Goal: Use online tool/utility: Utilize a website feature to perform a specific function

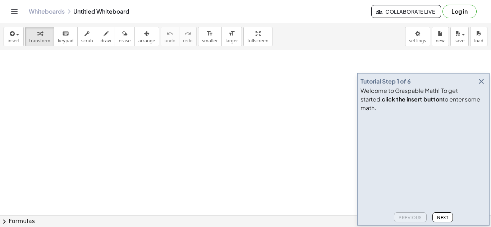
click at [481, 86] on icon "button" at bounding box center [481, 81] width 9 height 9
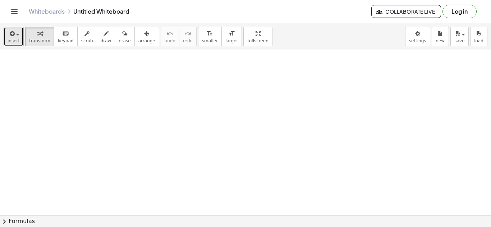
click at [14, 30] on div "button" at bounding box center [14, 33] width 12 height 9
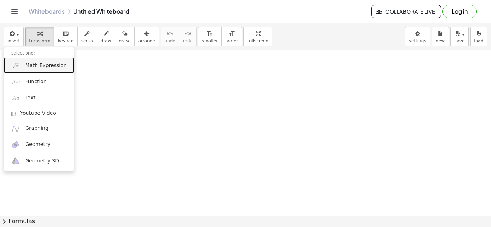
click at [37, 66] on span "Math Expression" at bounding box center [45, 65] width 41 height 7
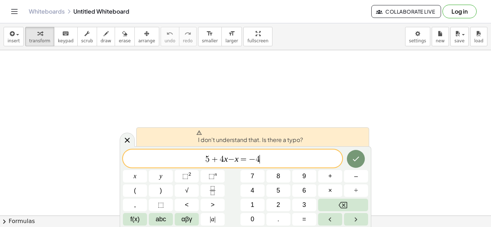
scroll to position [1, 0]
click at [283, 166] on div "5 + 4 x − x = − 4 ​" at bounding box center [232, 159] width 219 height 18
click at [358, 162] on icon "Done" at bounding box center [355, 159] width 9 height 9
click at [255, 161] on span "5 + 4 x − x = − 4 ​" at bounding box center [232, 159] width 219 height 10
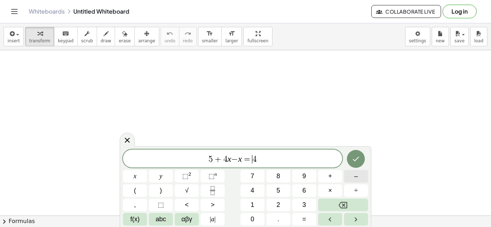
click at [351, 176] on button "–" at bounding box center [356, 176] width 24 height 13
click at [358, 155] on icon "Done" at bounding box center [355, 159] width 9 height 9
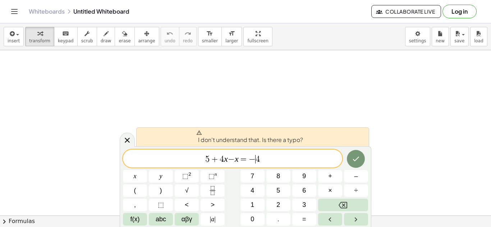
click at [263, 160] on span "5 + 4 x − x = − ​ 4" at bounding box center [232, 159] width 219 height 10
drag, startPoint x: 198, startPoint y: 154, endPoint x: 315, endPoint y: 140, distance: 118.3
click at [315, 147] on div "I don't understand that. Is there a typo? ********* 5 + 4 x − x = − 4 x y ⬚ 2 ⬚…" at bounding box center [245, 187] width 251 height 81
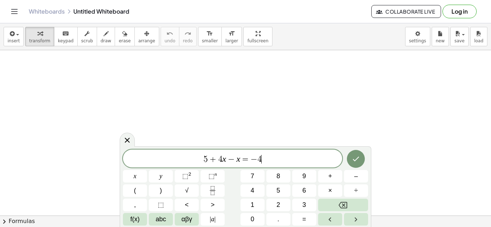
scroll to position [4, 0]
click at [356, 157] on icon "Done" at bounding box center [355, 159] width 9 height 9
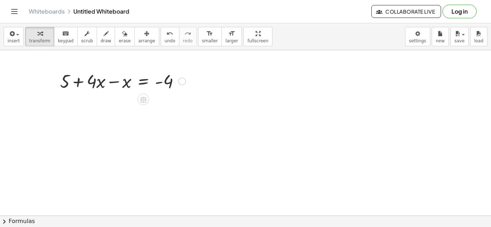
click at [139, 101] on icon at bounding box center [143, 100] width 8 height 8
click at [98, 83] on div at bounding box center [122, 81] width 133 height 24
click at [88, 85] on div at bounding box center [122, 81] width 133 height 24
click at [93, 84] on div at bounding box center [122, 81] width 133 height 24
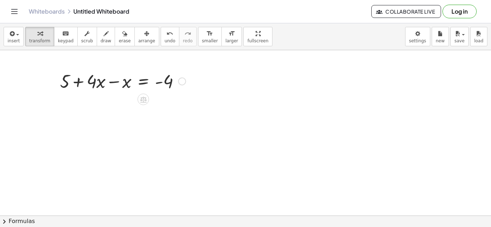
click at [110, 84] on div at bounding box center [122, 81] width 133 height 24
click at [94, 105] on div at bounding box center [122, 105] width 133 height 24
click at [100, 106] on div at bounding box center [122, 105] width 133 height 24
click at [147, 109] on div at bounding box center [122, 105] width 133 height 24
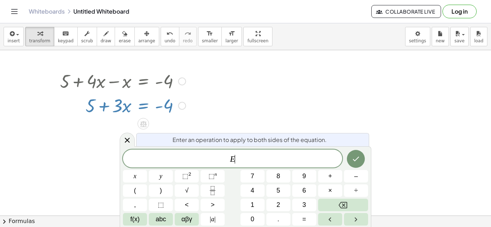
scroll to position [4, 0]
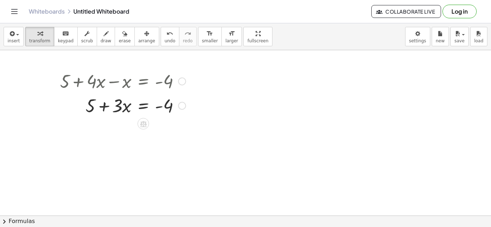
click at [90, 108] on div at bounding box center [122, 105] width 133 height 24
click at [91, 108] on div at bounding box center [122, 105] width 133 height 24
click at [160, 108] on div at bounding box center [122, 105] width 133 height 24
click at [161, 106] on div at bounding box center [122, 105] width 133 height 24
click at [139, 105] on div at bounding box center [122, 105] width 133 height 24
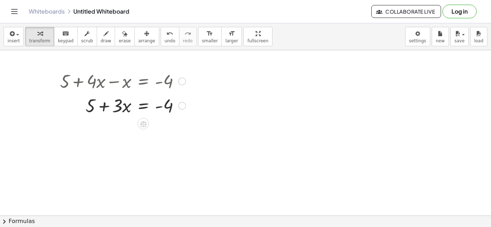
scroll to position [5, 0]
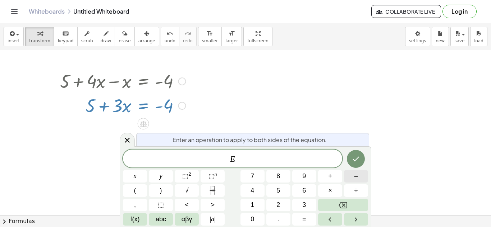
click at [355, 179] on span "–" at bounding box center [356, 177] width 4 height 10
click at [280, 189] on button "5" at bounding box center [278, 191] width 24 height 13
click at [360, 157] on button "Done" at bounding box center [356, 159] width 18 height 18
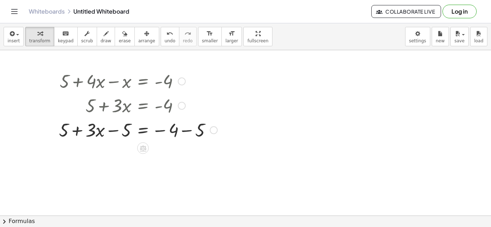
click at [210, 129] on div at bounding box center [214, 130] width 8 height 8
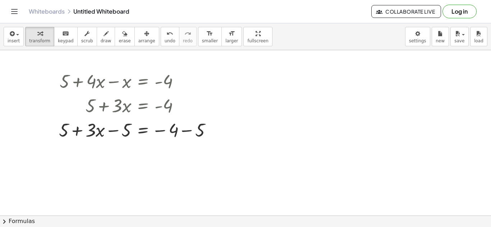
click at [181, 124] on div at bounding box center [138, 129] width 166 height 24
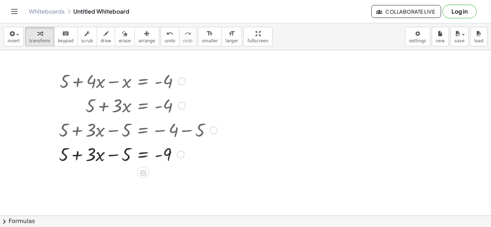
click at [72, 156] on div at bounding box center [138, 154] width 166 height 24
click at [117, 156] on div at bounding box center [138, 154] width 166 height 24
click at [149, 158] on div at bounding box center [138, 154] width 166 height 24
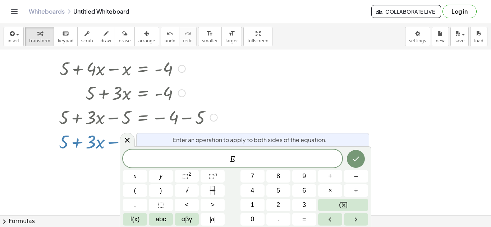
scroll to position [13, 0]
click at [130, 141] on icon at bounding box center [127, 140] width 9 height 9
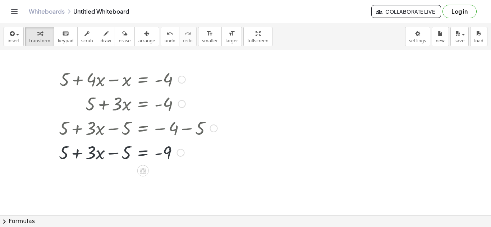
scroll to position [0, 0]
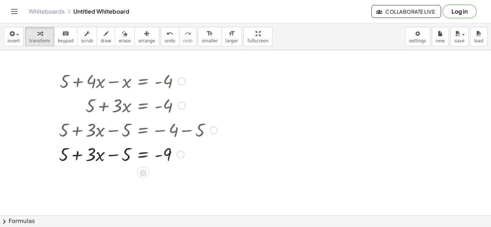
click at [204, 164] on div at bounding box center [138, 154] width 166 height 24
drag, startPoint x: 204, startPoint y: 157, endPoint x: 175, endPoint y: 134, distance: 37.3
click at [143, 82] on div "+ 5 + · 4 · x − x = - 4 + 5 + · 3 · x = - 4 + 5 + · 3 · x − 5 = − 4 − 5 - 9 + 5…" at bounding box center [143, 82] width 0 height 0
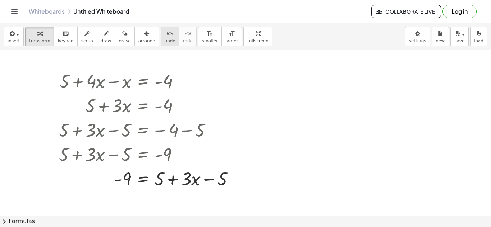
click at [166, 34] on icon "undo" at bounding box center [169, 33] width 7 height 9
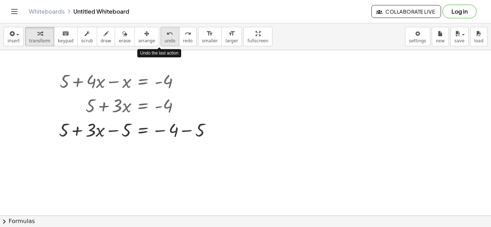
click at [166, 34] on icon "undo" at bounding box center [169, 33] width 7 height 9
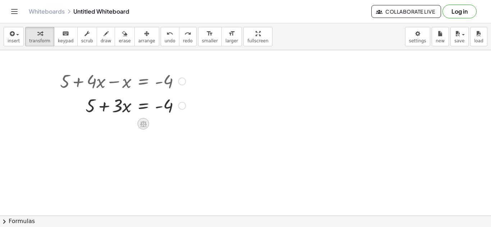
click at [140, 122] on icon at bounding box center [143, 124] width 6 height 6
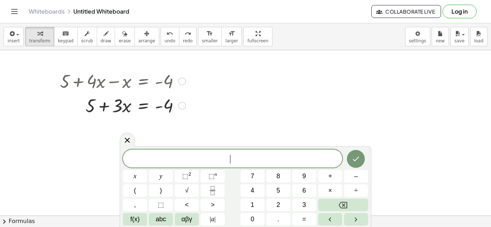
click at [145, 127] on icon at bounding box center [143, 124] width 6 height 6
click at [123, 138] on icon at bounding box center [127, 140] width 9 height 9
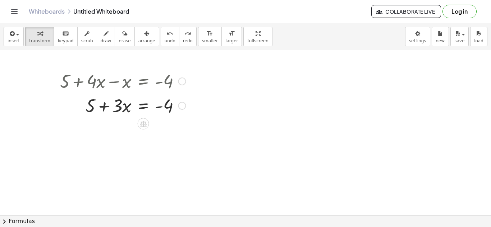
click at [92, 111] on div at bounding box center [122, 105] width 133 height 24
click at [92, 110] on div at bounding box center [122, 105] width 133 height 24
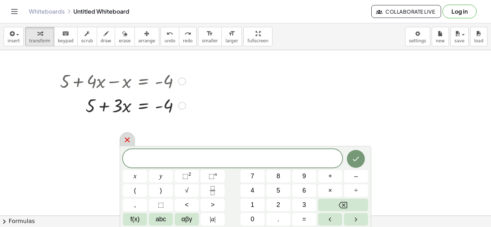
click at [127, 137] on icon at bounding box center [127, 140] width 9 height 9
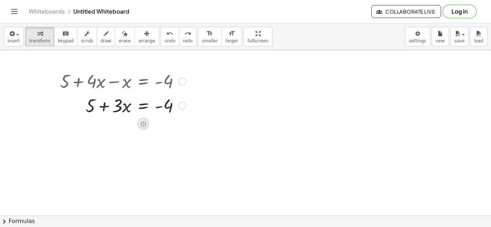
click at [143, 129] on div at bounding box center [143, 123] width 11 height 11
click at [130, 127] on span "−" at bounding box center [129, 124] width 4 height 10
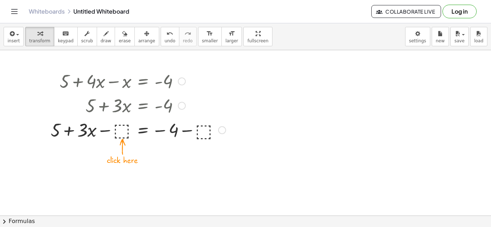
click at [125, 130] on div at bounding box center [138, 129] width 182 height 24
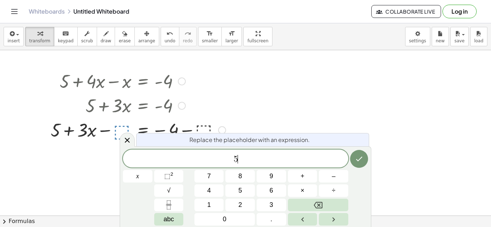
scroll to position [6, 0]
click at [361, 165] on button "Done" at bounding box center [359, 159] width 18 height 18
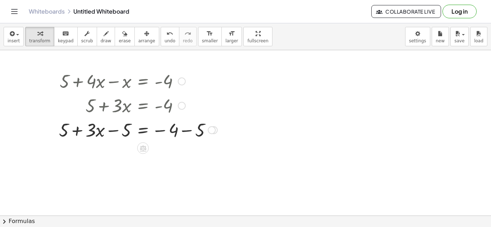
click at [162, 136] on div at bounding box center [138, 129] width 166 height 24
click at [190, 133] on div at bounding box center [138, 129] width 166 height 24
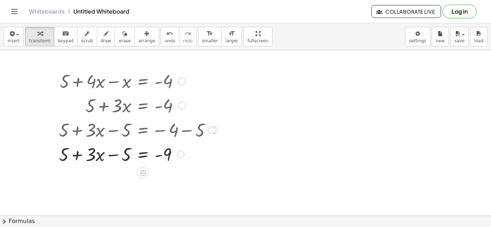
click at [113, 156] on div at bounding box center [138, 154] width 166 height 24
click at [164, 33] on div "undo" at bounding box center [169, 33] width 11 height 9
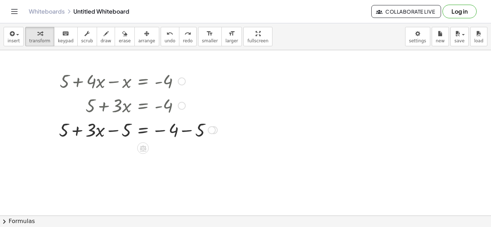
click at [117, 126] on div at bounding box center [138, 129] width 166 height 24
click at [146, 130] on div at bounding box center [138, 129] width 166 height 24
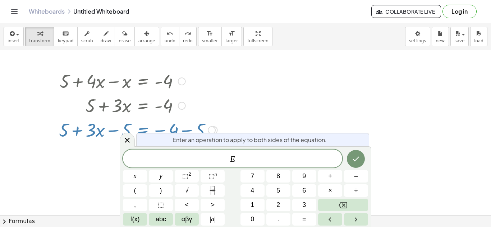
scroll to position [6, 0]
click at [122, 138] on div at bounding box center [127, 140] width 15 height 14
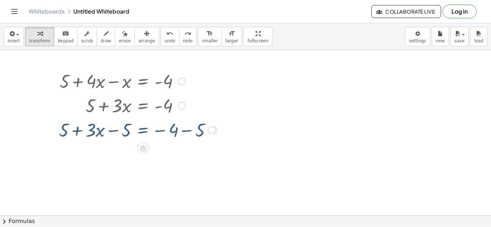
click at [156, 134] on div at bounding box center [138, 129] width 166 height 24
click at [168, 132] on div at bounding box center [138, 129] width 166 height 24
click at [158, 129] on div at bounding box center [138, 129] width 166 height 24
click at [185, 130] on div at bounding box center [138, 129] width 166 height 24
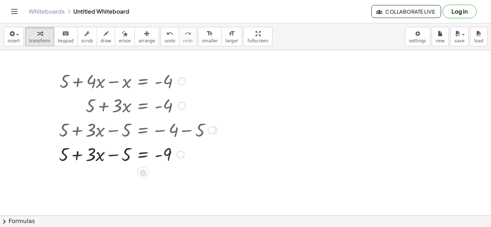
click at [145, 171] on icon at bounding box center [143, 173] width 6 height 6
click at [71, 163] on div at bounding box center [138, 154] width 166 height 24
click at [83, 158] on div at bounding box center [138, 154] width 166 height 24
click at [164, 38] on span "undo" at bounding box center [169, 40] width 11 height 5
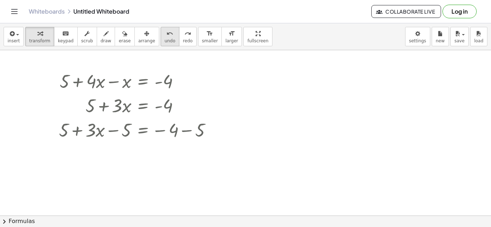
click at [164, 38] on span "undo" at bounding box center [169, 40] width 11 height 5
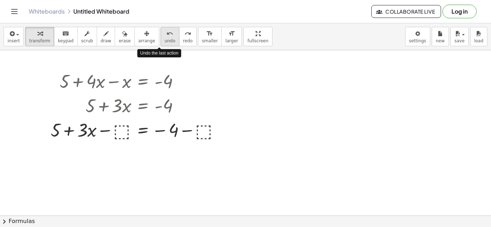
click at [166, 36] on icon "undo" at bounding box center [169, 33] width 7 height 9
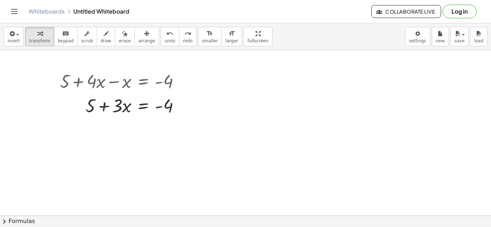
drag, startPoint x: 100, startPoint y: 138, endPoint x: 141, endPoint y: 156, distance: 44.7
click at [160, 108] on div at bounding box center [122, 105] width 133 height 24
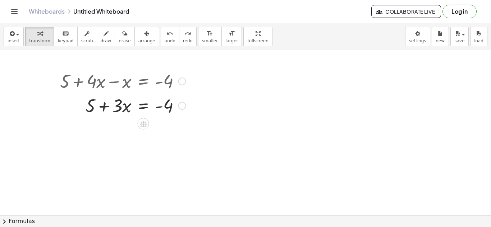
click at [89, 111] on div at bounding box center [122, 105] width 133 height 24
click at [106, 113] on div at bounding box center [122, 105] width 133 height 24
click at [101, 109] on div at bounding box center [122, 105] width 133 height 24
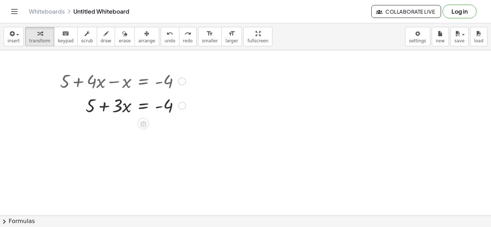
click at [160, 111] on div at bounding box center [122, 105] width 133 height 24
click at [160, 110] on div at bounding box center [122, 105] width 133 height 24
click at [157, 109] on div at bounding box center [122, 105] width 133 height 24
click at [185, 111] on div at bounding box center [122, 105] width 133 height 24
click at [183, 108] on div at bounding box center [182, 106] width 8 height 8
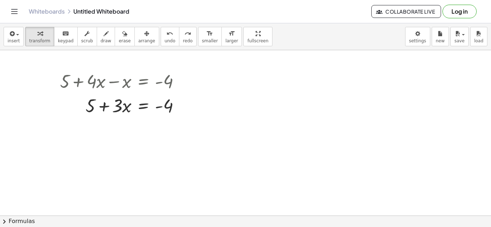
drag, startPoint x: 168, startPoint y: 142, endPoint x: 88, endPoint y: 136, distance: 80.3
drag, startPoint x: 169, startPoint y: 143, endPoint x: 107, endPoint y: 110, distance: 70.1
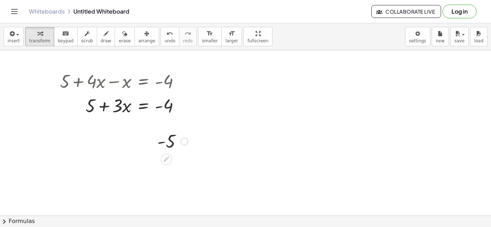
click at [166, 140] on div at bounding box center [173, 141] width 38 height 24
click at [184, 137] on div at bounding box center [173, 141] width 38 height 24
click at [164, 39] on span "undo" at bounding box center [169, 40] width 11 height 5
click at [143, 125] on icon at bounding box center [143, 124] width 6 height 6
click at [125, 126] on div "−" at bounding box center [128, 123] width 11 height 11
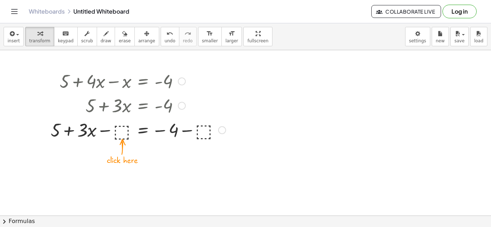
click at [117, 132] on div at bounding box center [138, 129] width 182 height 24
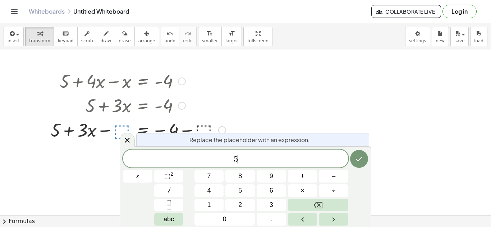
scroll to position [8, 0]
click at [361, 161] on icon "Done" at bounding box center [358, 159] width 9 height 9
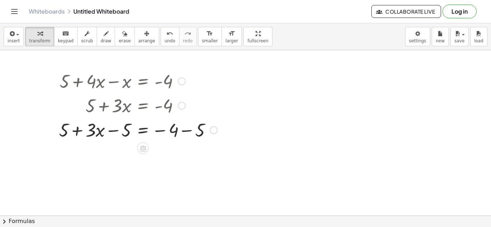
click at [180, 132] on div at bounding box center [138, 129] width 166 height 24
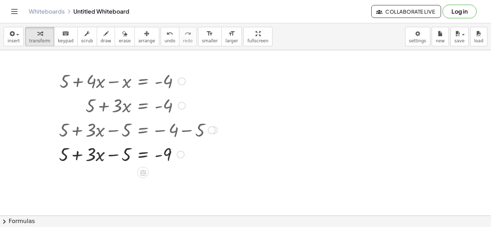
click at [114, 151] on div at bounding box center [138, 154] width 166 height 24
click at [114, 153] on div at bounding box center [138, 154] width 166 height 24
